Goal: Task Accomplishment & Management: Use online tool/utility

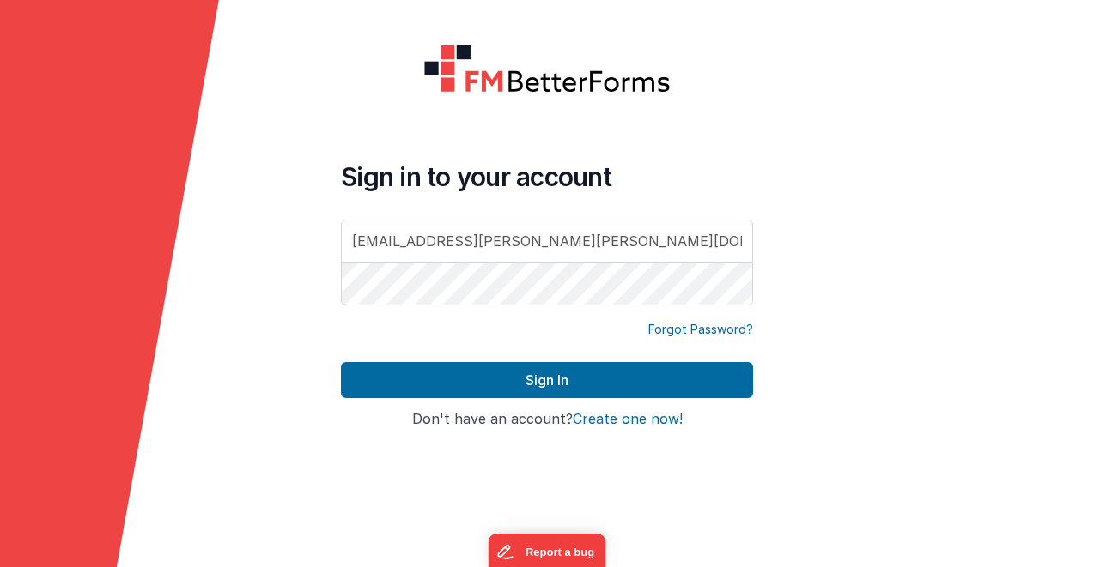
type input "[EMAIL_ADDRESS][PERSON_NAME][PERSON_NAME][DOMAIN_NAME]"
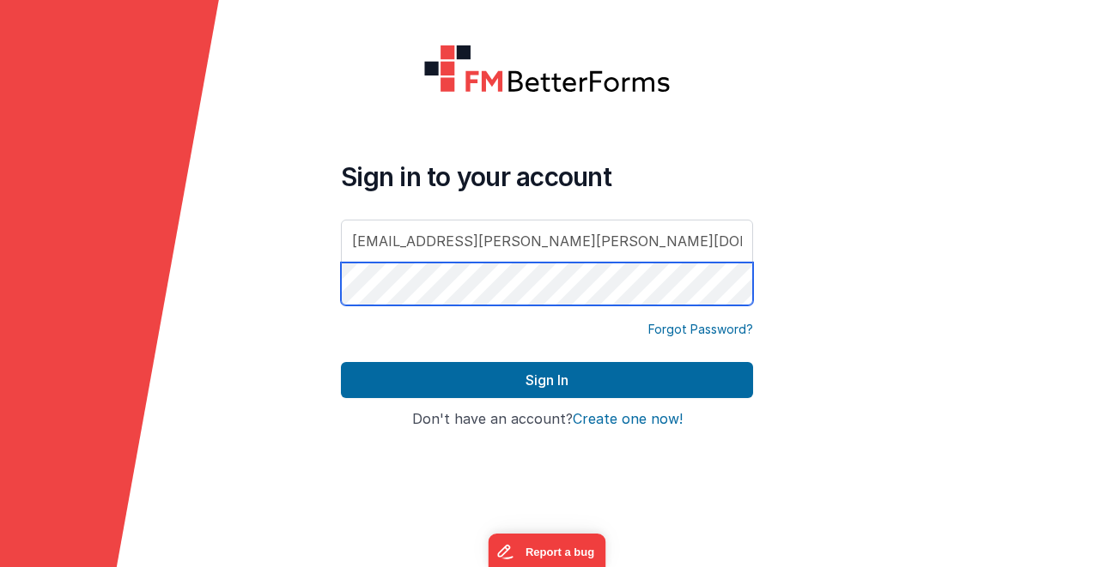
click at [341, 362] on button "Sign In" at bounding box center [547, 380] width 412 height 36
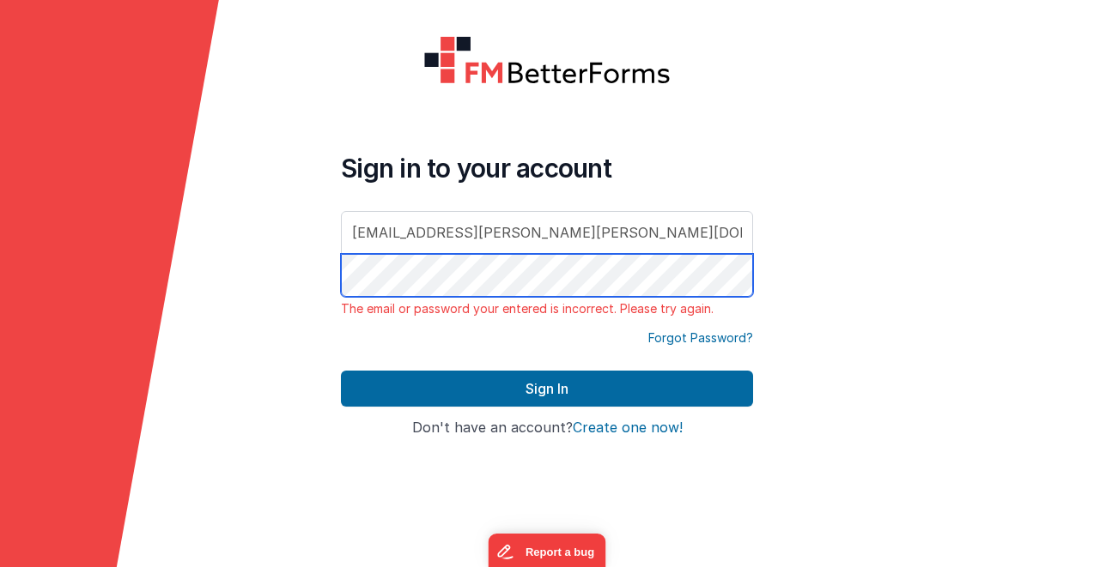
click at [279, 269] on form "Sign in to your account [EMAIL_ADDRESS][PERSON_NAME][PERSON_NAME][DOMAIN_NAME] …" at bounding box center [547, 283] width 1094 height 567
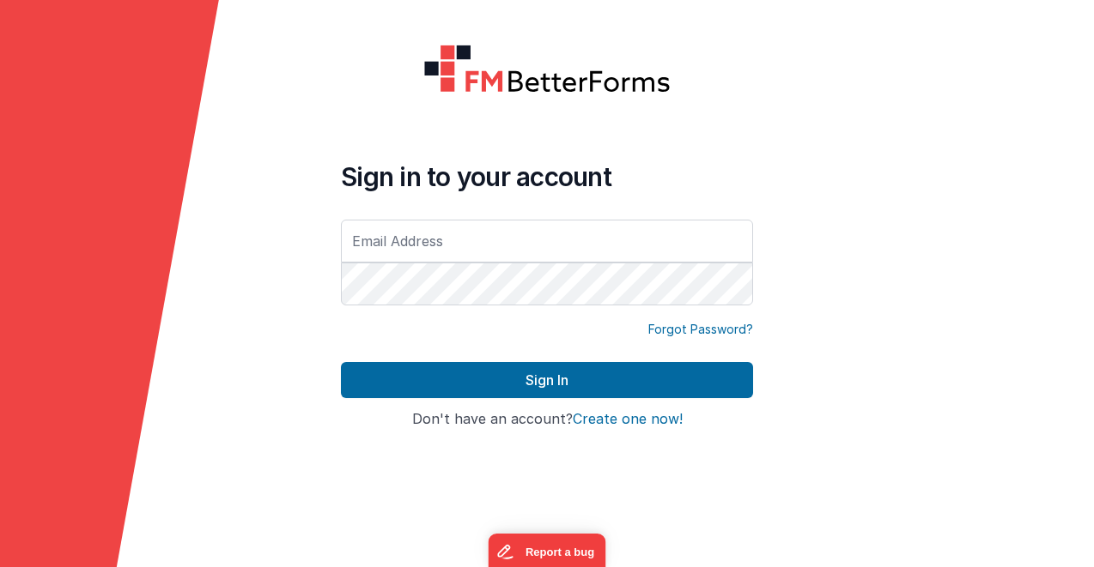
click at [428, 238] on input "text" at bounding box center [547, 241] width 412 height 43
type input "[EMAIL_ADDRESS][PERSON_NAME][PERSON_NAME][DOMAIN_NAME]"
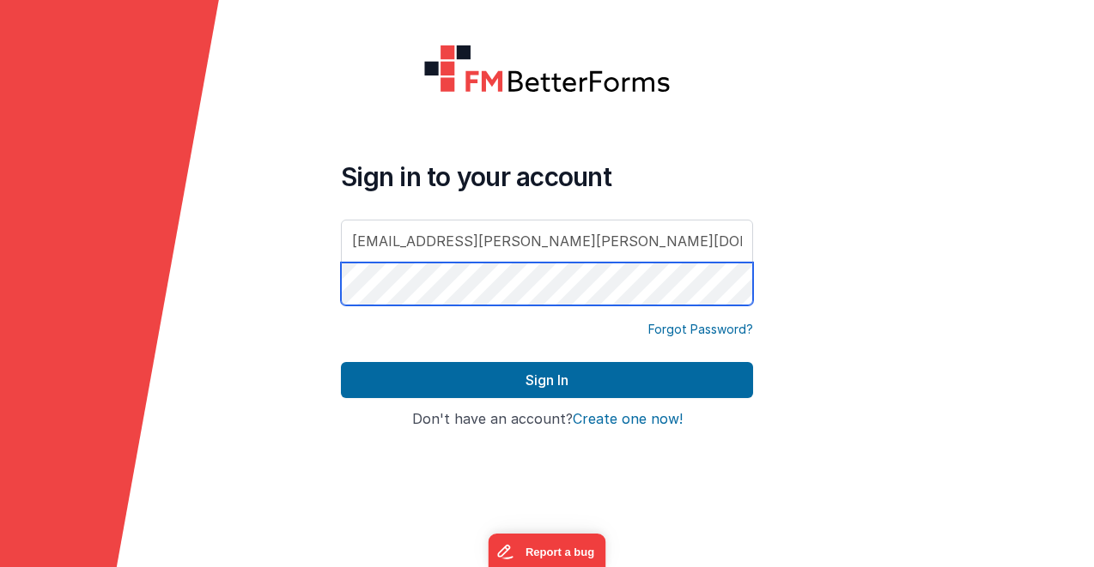
click at [341, 362] on button "Sign In" at bounding box center [547, 380] width 412 height 36
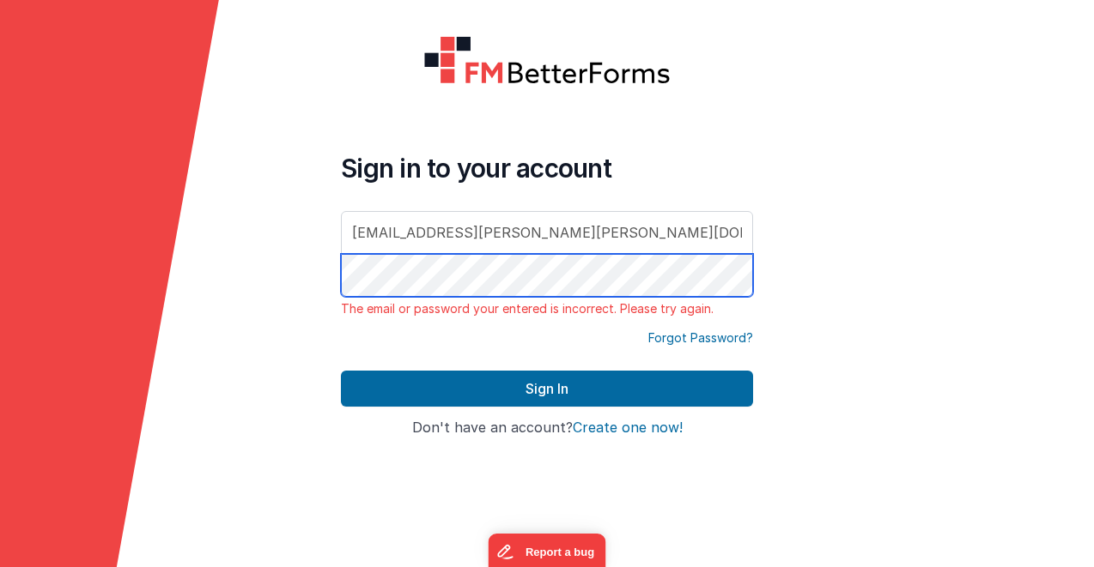
click at [340, 258] on div "Sign in to your account [EMAIL_ADDRESS][PERSON_NAME][PERSON_NAME][DOMAIN_NAME] …" at bounding box center [547, 283] width 440 height 525
click at [341, 371] on button "Sign In" at bounding box center [547, 389] width 412 height 36
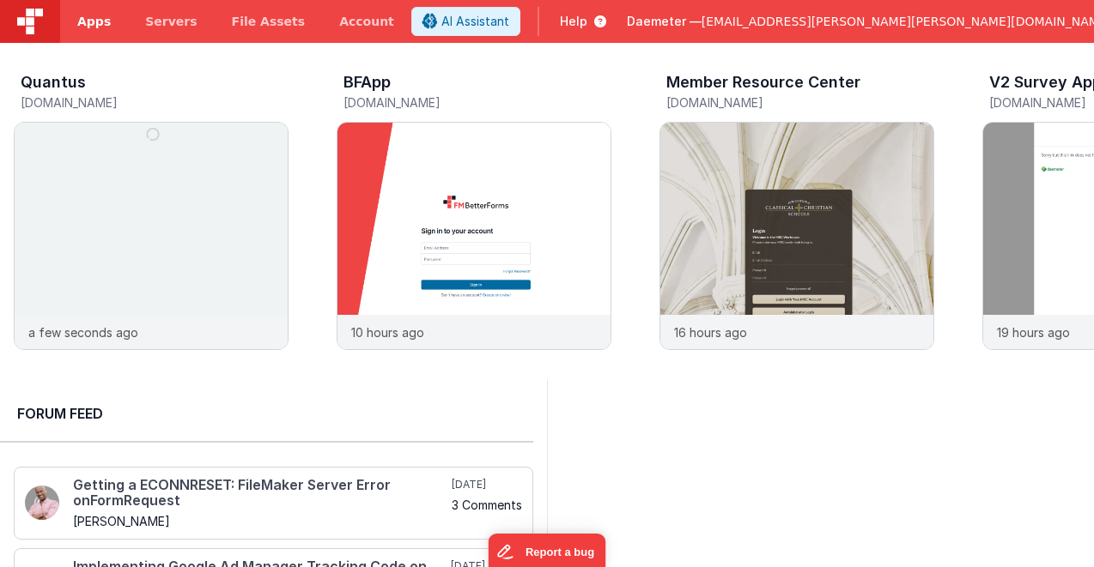
click at [92, 29] on span "Apps" at bounding box center [93, 21] width 33 height 17
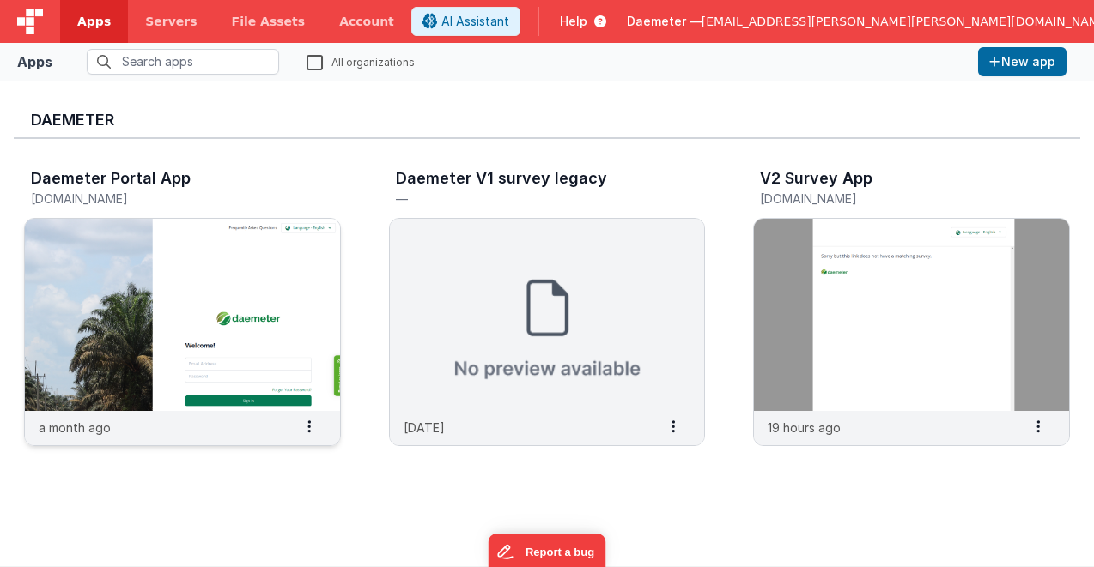
click at [201, 292] on img at bounding box center [182, 315] width 315 height 192
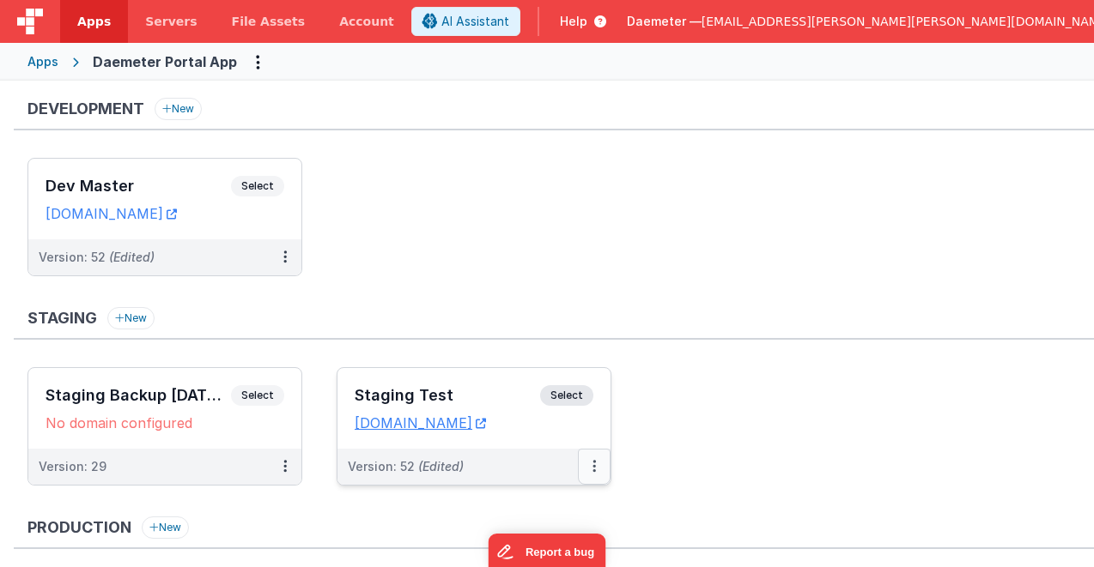
click at [594, 467] on icon at bounding box center [593, 466] width 3 height 1
click at [436, 459] on div at bounding box center [547, 283] width 1094 height 567
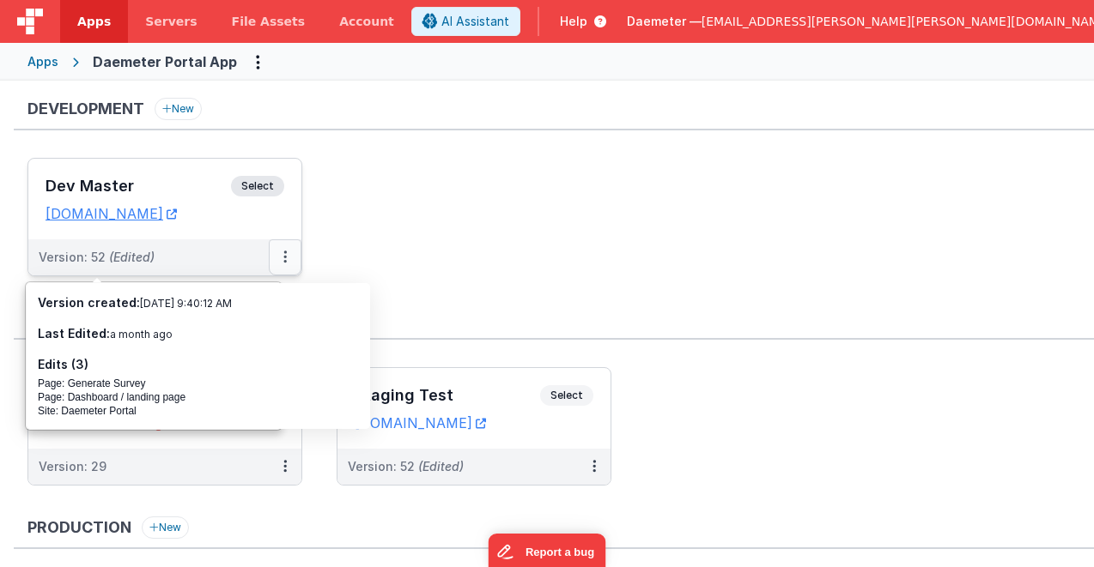
click at [282, 256] on button at bounding box center [285, 258] width 33 height 36
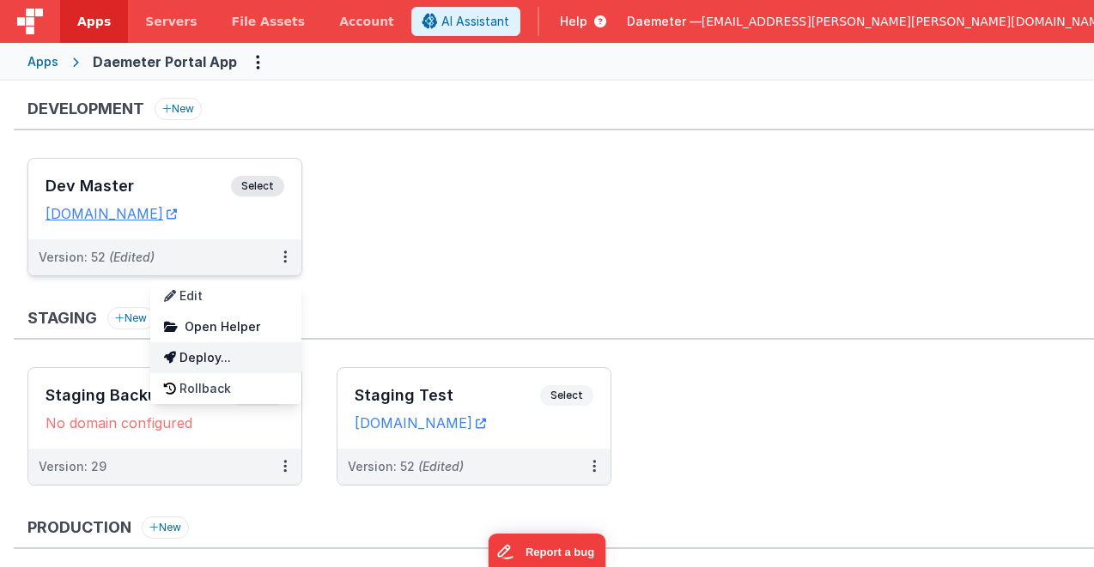
click at [234, 358] on link "Deploy..." at bounding box center [225, 358] width 151 height 31
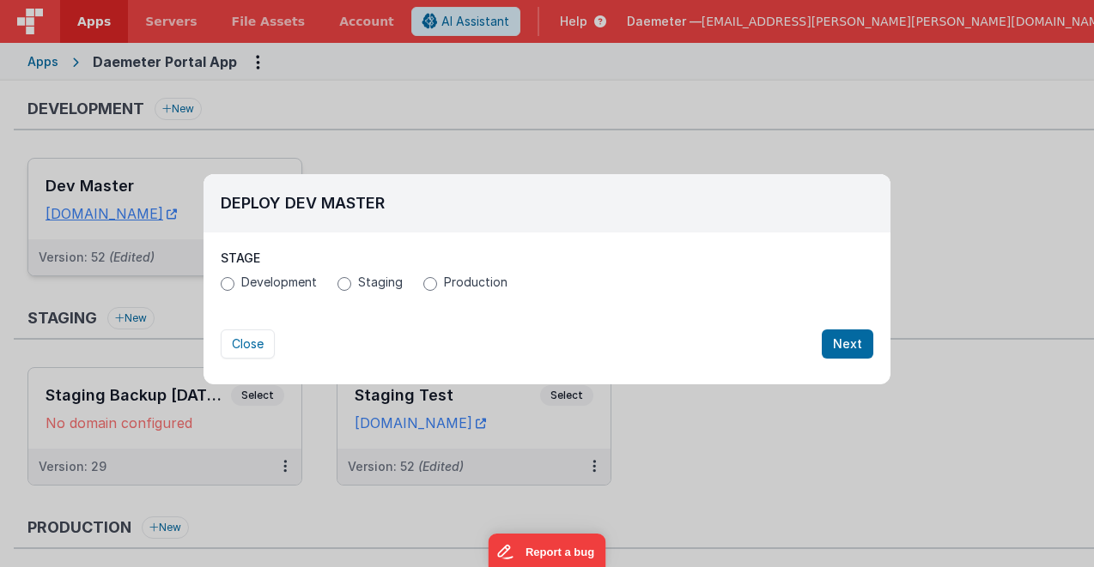
click at [359, 288] on span "Staging" at bounding box center [380, 282] width 45 height 17
click at [351, 288] on input "Staging" at bounding box center [344, 284] width 14 height 14
radio input "true"
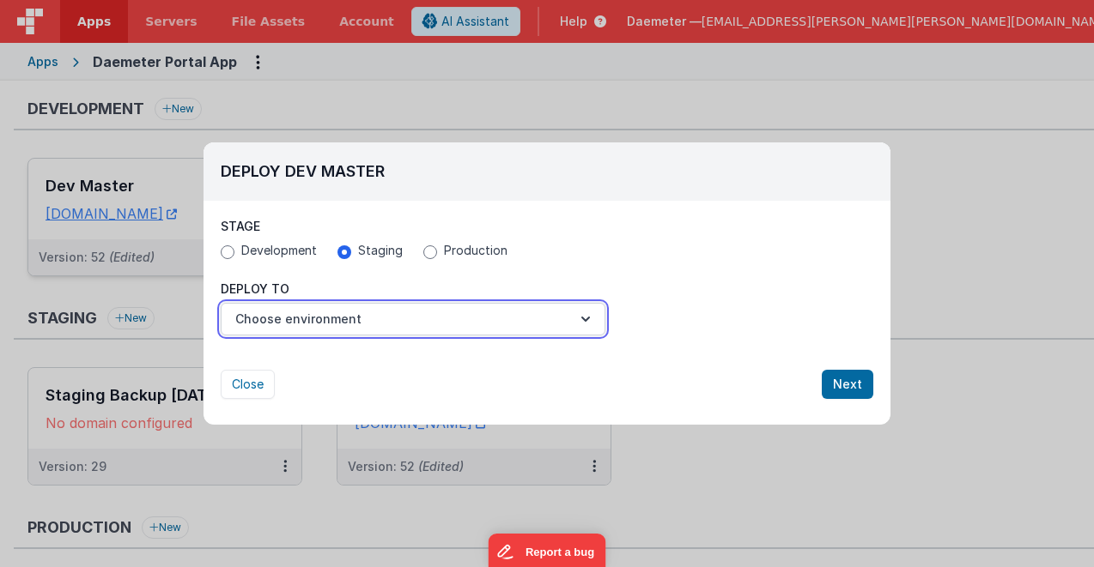
click at [408, 317] on button "Choose environment" at bounding box center [413, 319] width 385 height 33
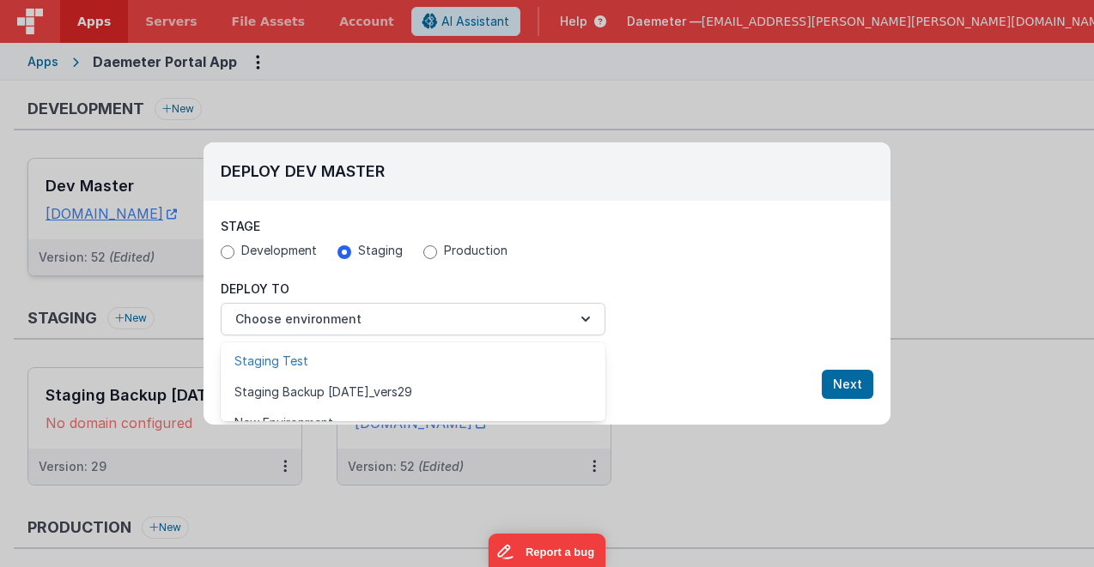
click at [384, 367] on link "Staging Test" at bounding box center [413, 361] width 385 height 31
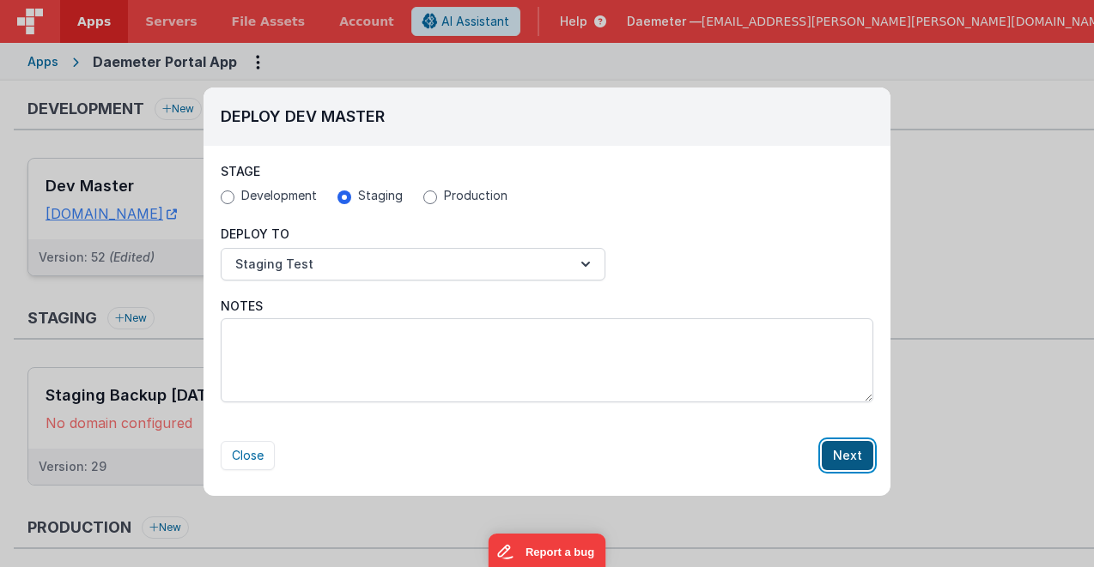
click at [846, 457] on button "Next" at bounding box center [848, 455] width 52 height 29
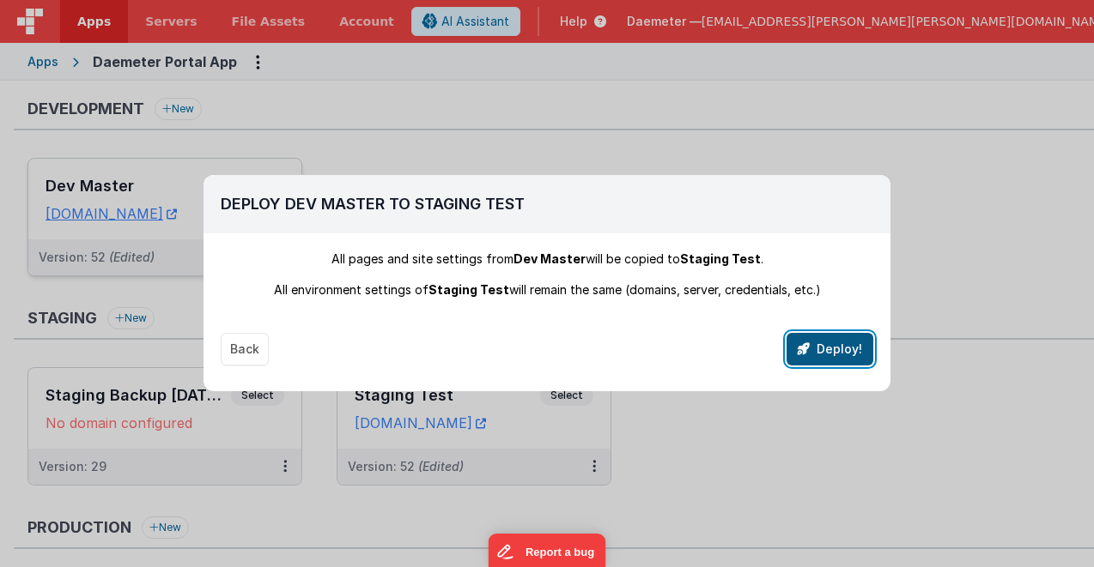
click at [840, 356] on button "Deploy!" at bounding box center [829, 349] width 87 height 33
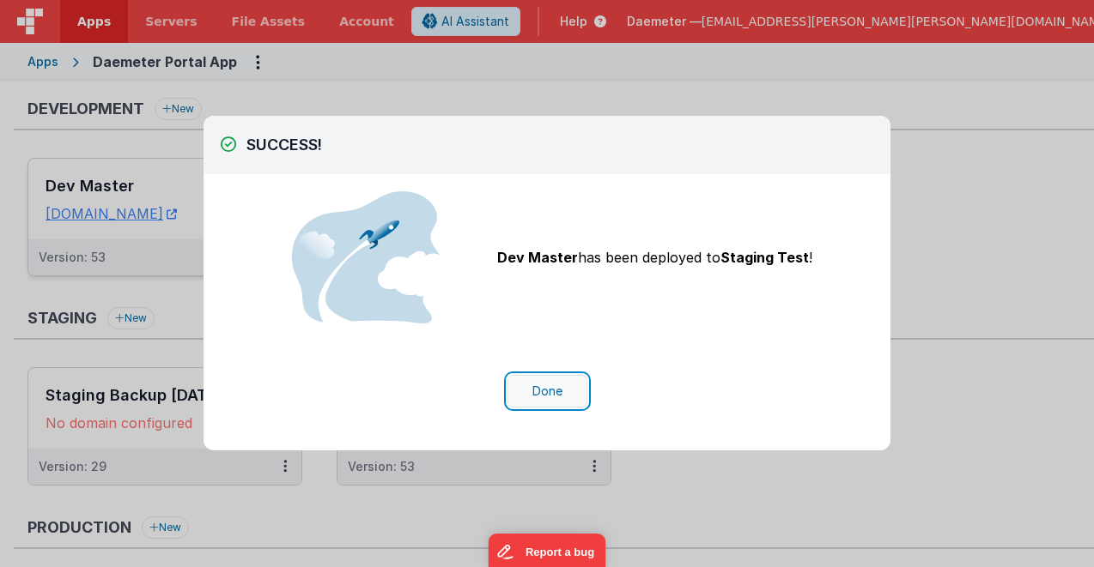
click at [540, 394] on button "Done" at bounding box center [547, 391] width 80 height 33
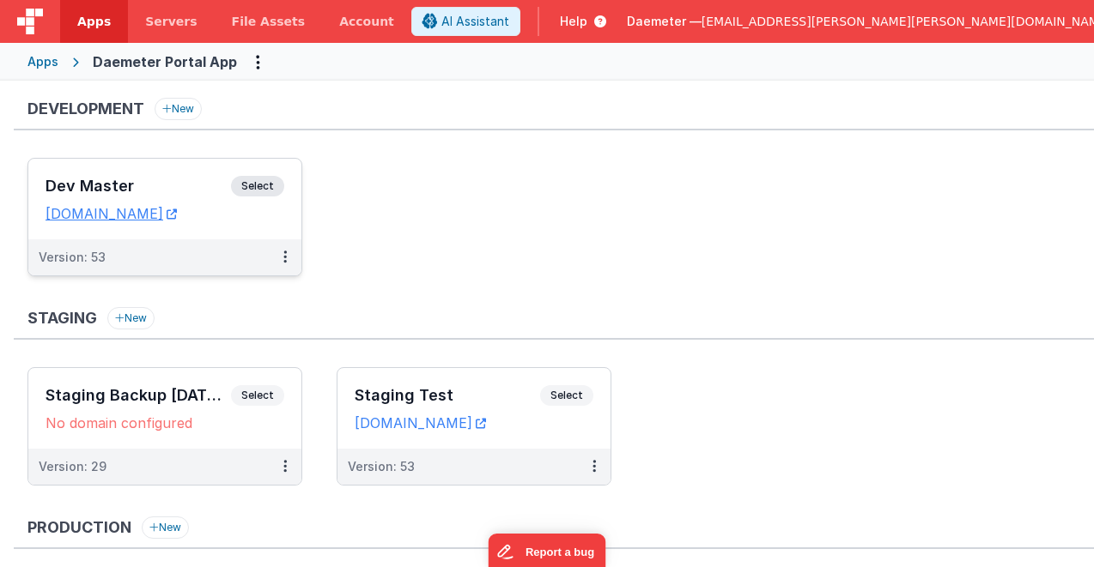
click at [40, 66] on div "Apps" at bounding box center [42, 61] width 31 height 17
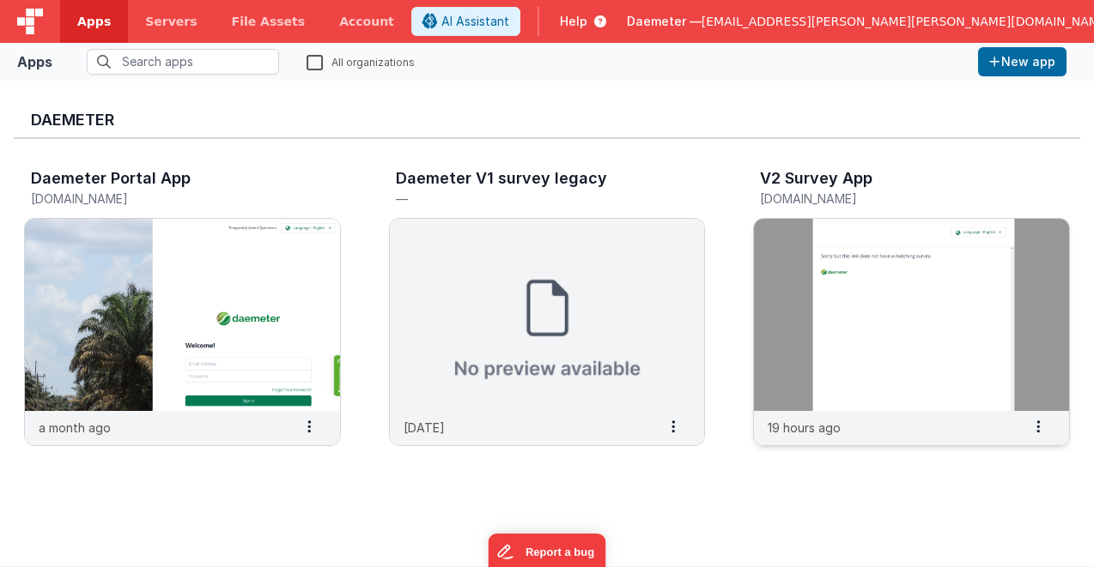
click at [878, 266] on img at bounding box center [911, 315] width 315 height 192
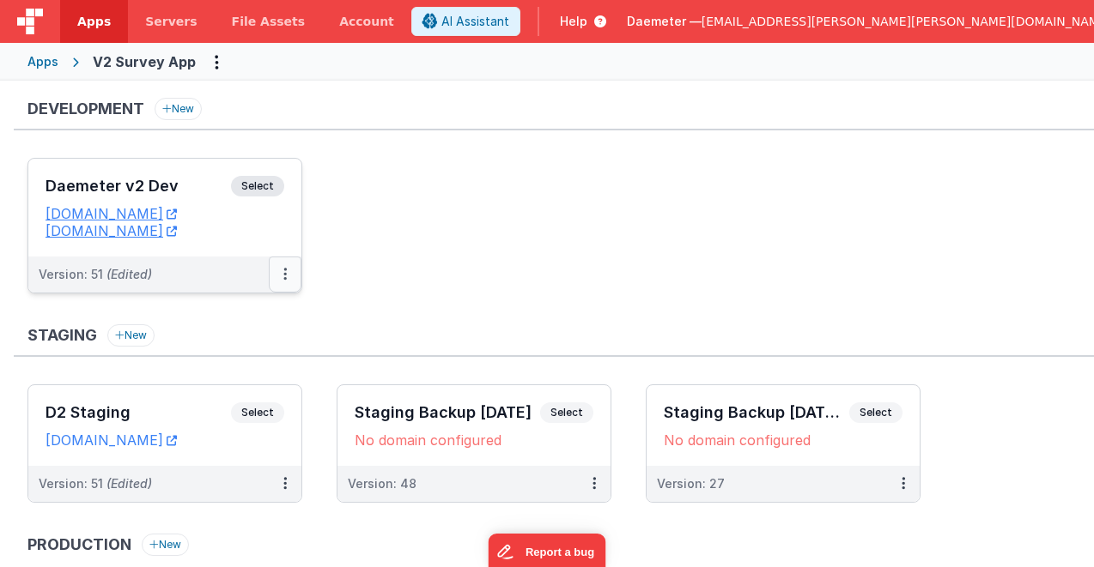
click at [291, 274] on button at bounding box center [285, 275] width 33 height 36
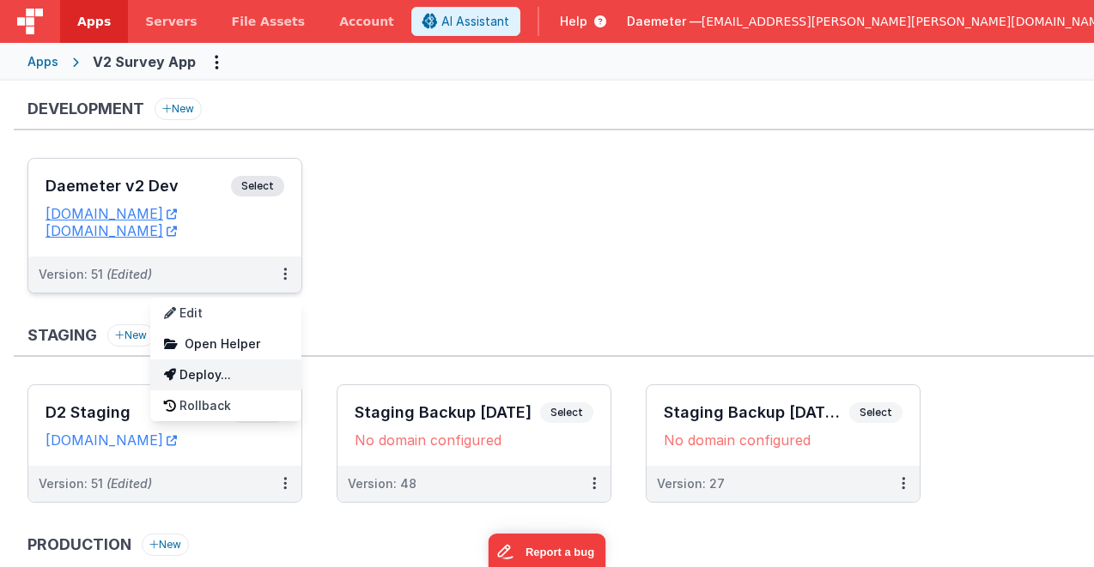
click at [223, 374] on link "Deploy..." at bounding box center [225, 375] width 151 height 31
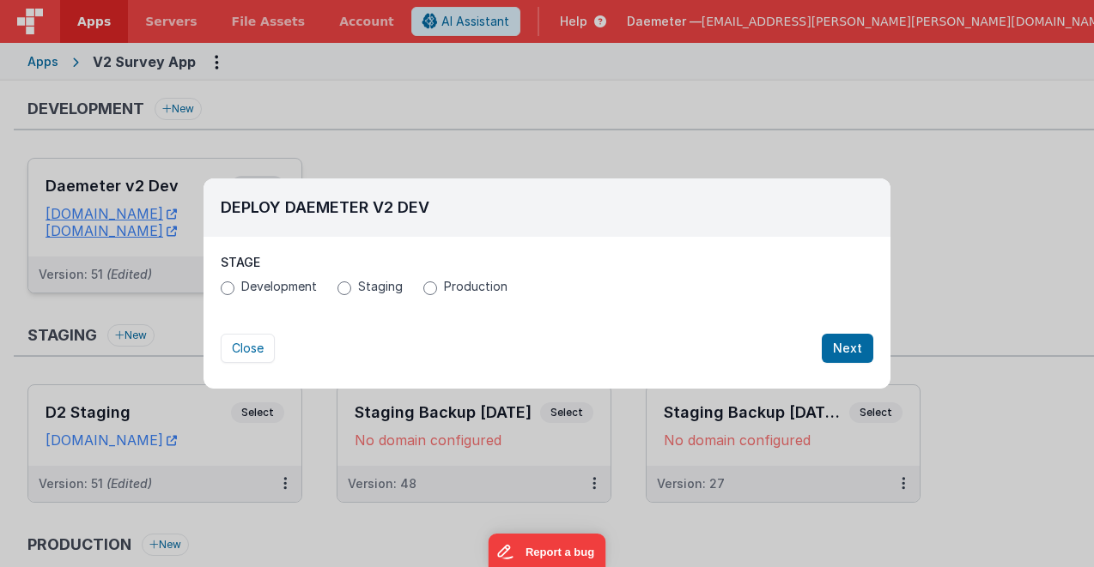
click at [364, 284] on span "Staging" at bounding box center [380, 286] width 45 height 17
click at [351, 284] on input "Staging" at bounding box center [344, 289] width 14 height 14
radio input "true"
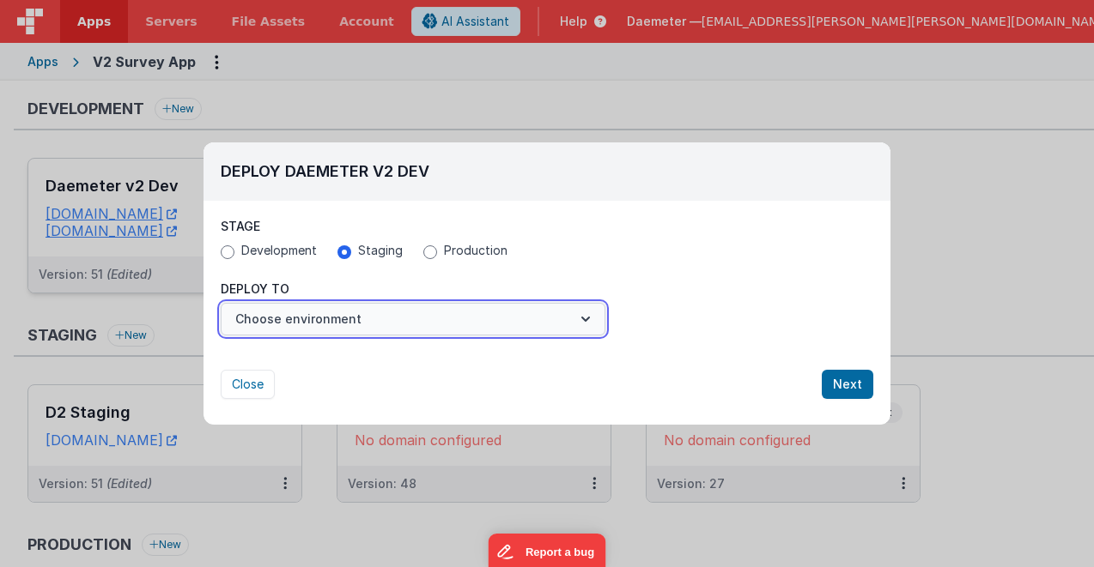
click at [385, 322] on button "Choose environment" at bounding box center [413, 319] width 385 height 33
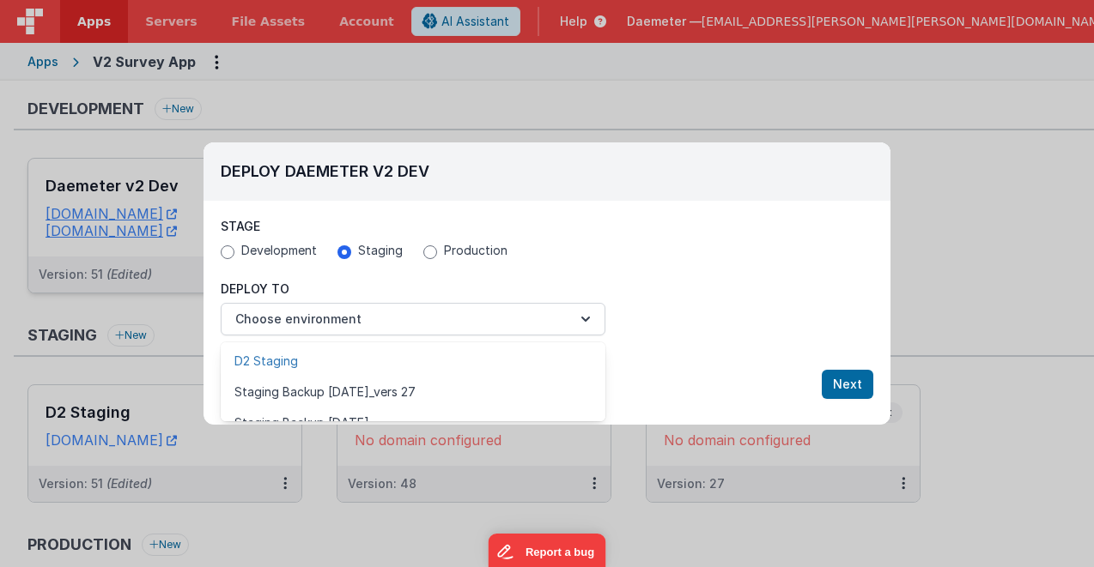
click at [340, 366] on link "D2 Staging" at bounding box center [413, 361] width 385 height 31
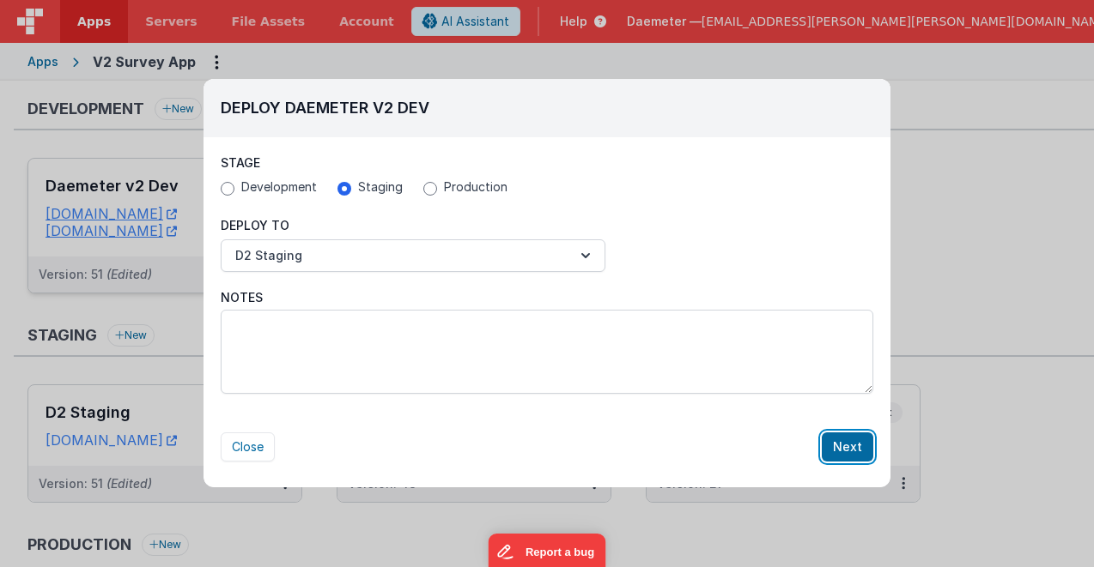
click at [840, 446] on button "Next" at bounding box center [848, 447] width 52 height 29
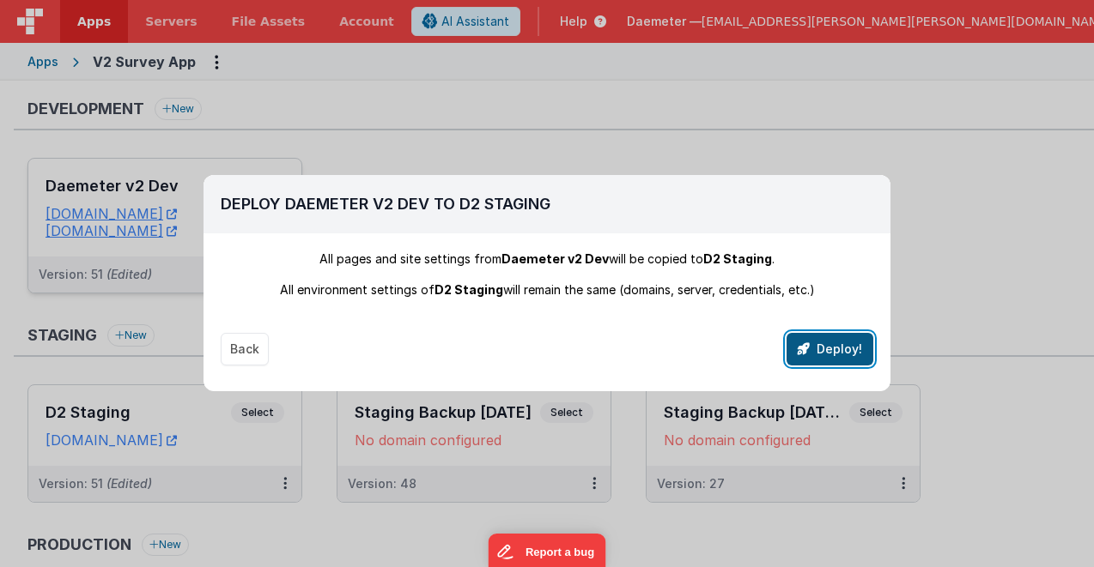
click at [840, 351] on button "Deploy!" at bounding box center [829, 349] width 87 height 33
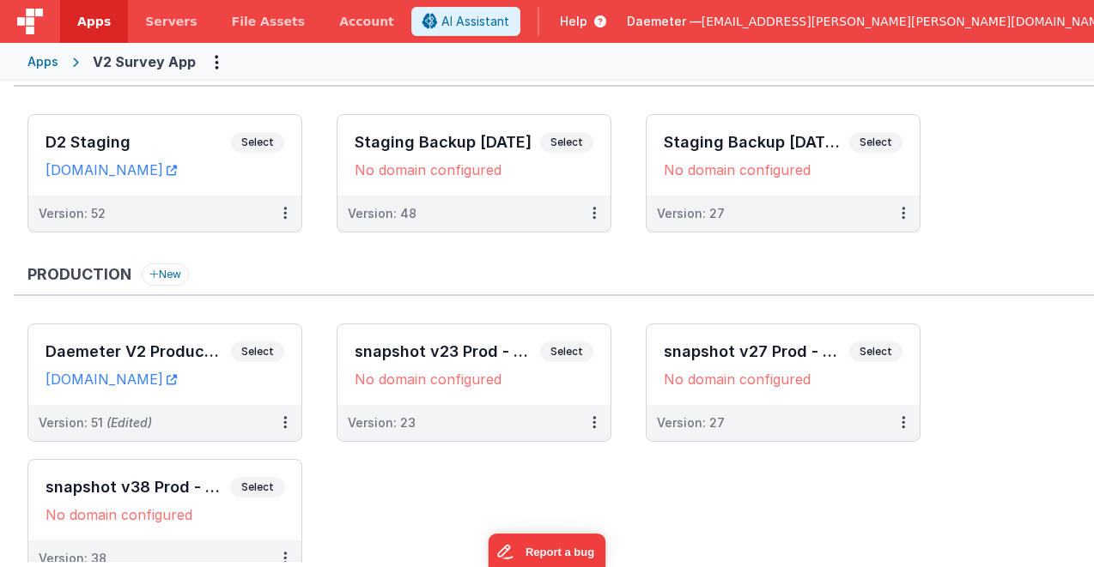
scroll to position [259, 0]
